Goal: Task Accomplishment & Management: Use online tool/utility

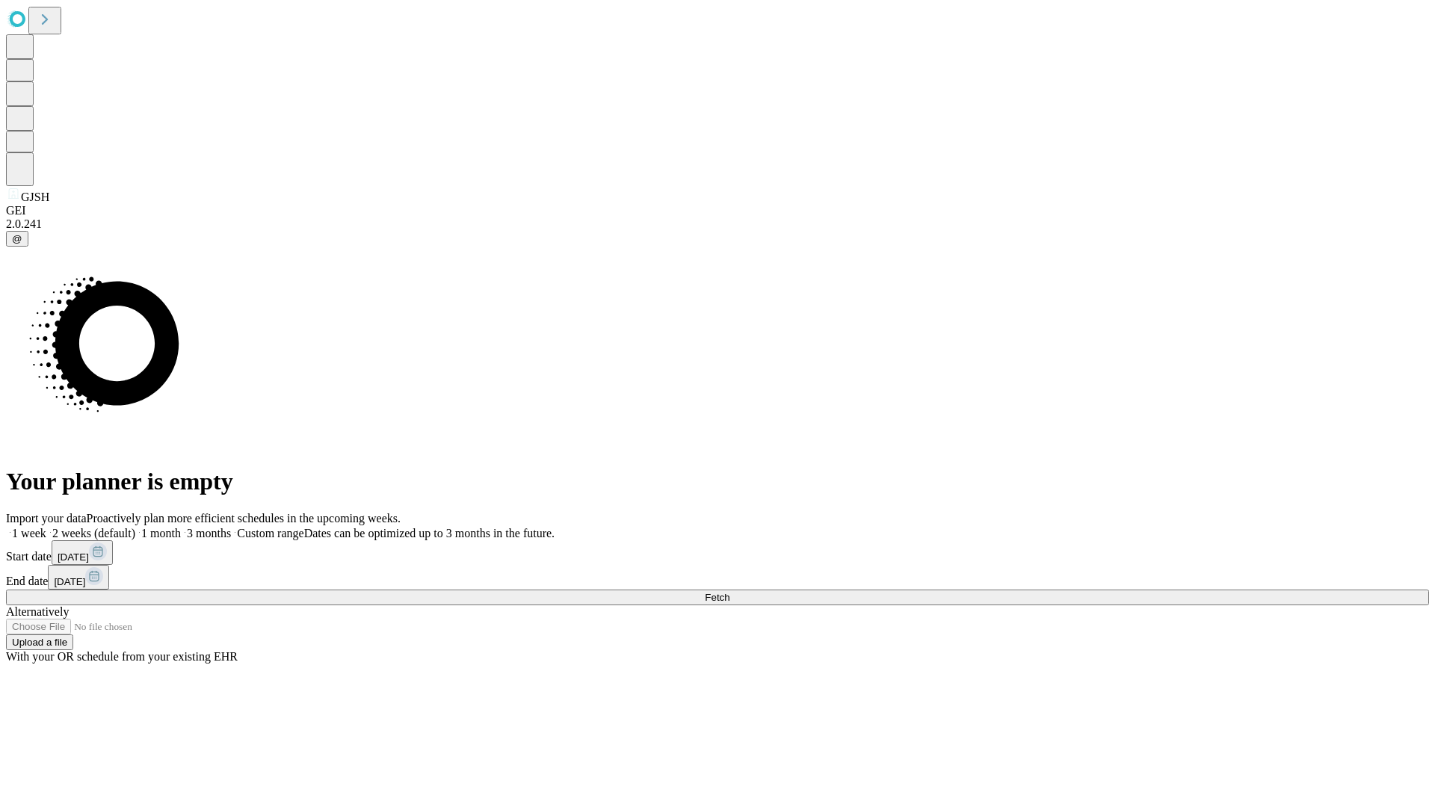
click at [729, 592] on span "Fetch" at bounding box center [717, 597] width 25 height 11
